Goal: Transaction & Acquisition: Subscribe to service/newsletter

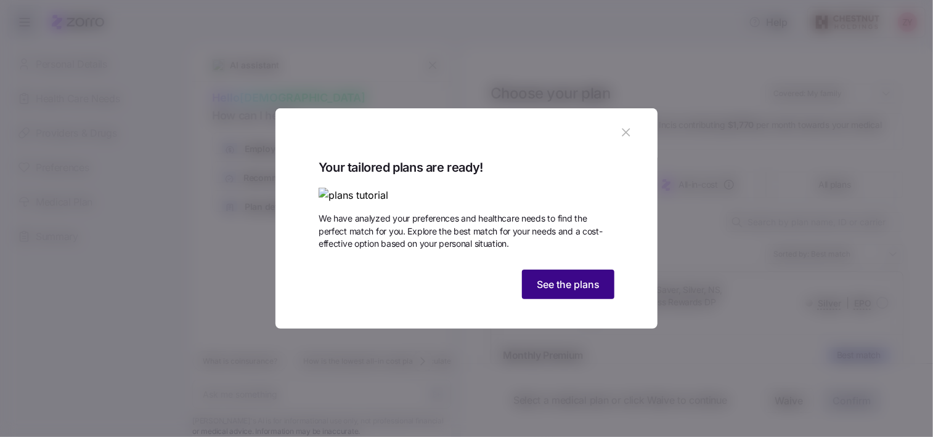
click at [562, 292] on span "See the plans" at bounding box center [568, 284] width 63 height 15
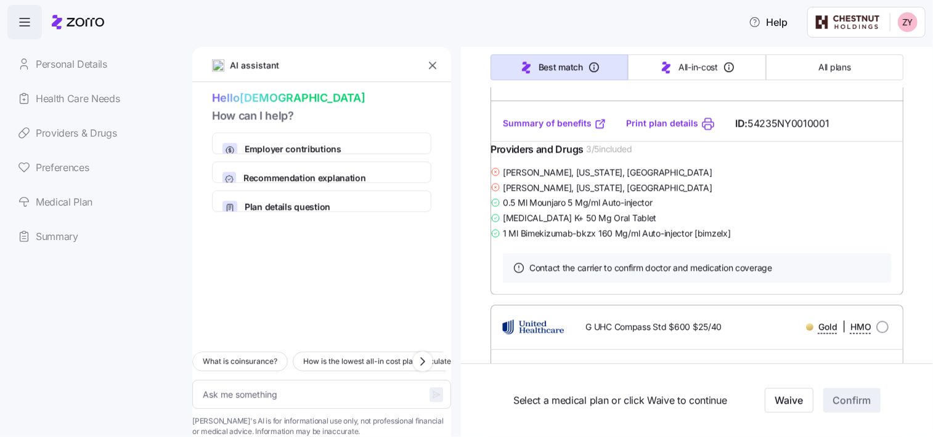
scroll to position [13552, 0]
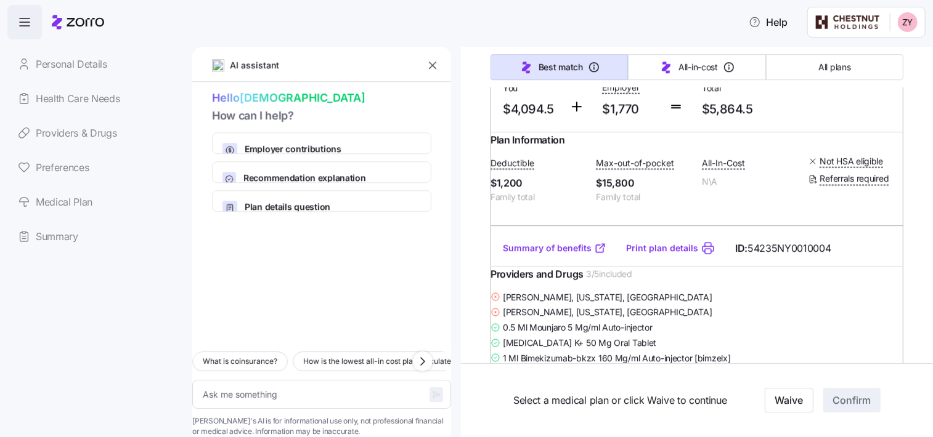
type textarea "x"
